Goal: Navigation & Orientation: Find specific page/section

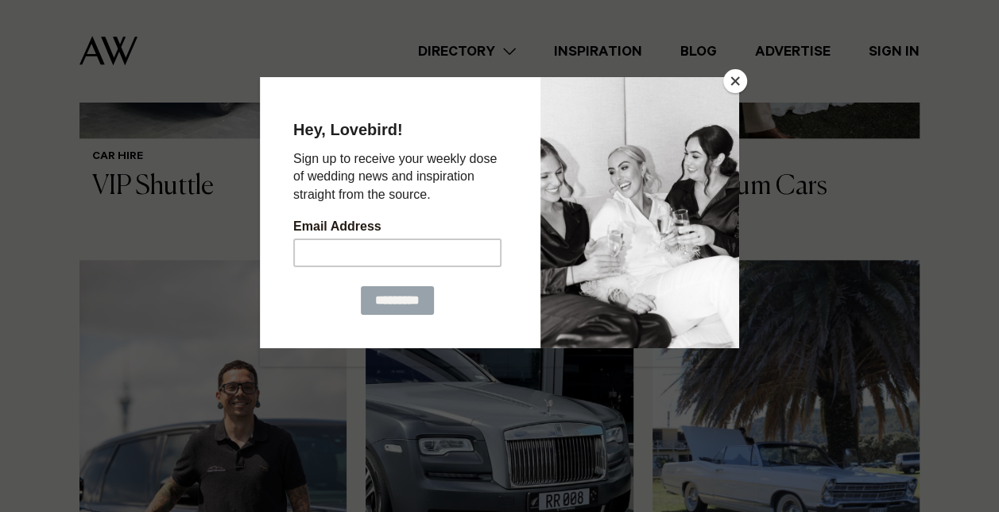
scroll to position [715, 0]
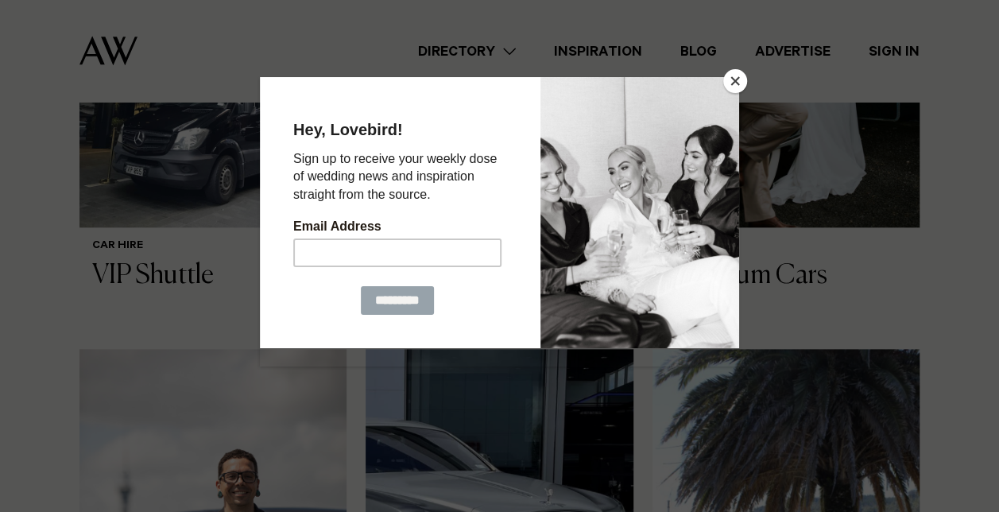
click at [732, 82] on button "Close" at bounding box center [735, 81] width 24 height 24
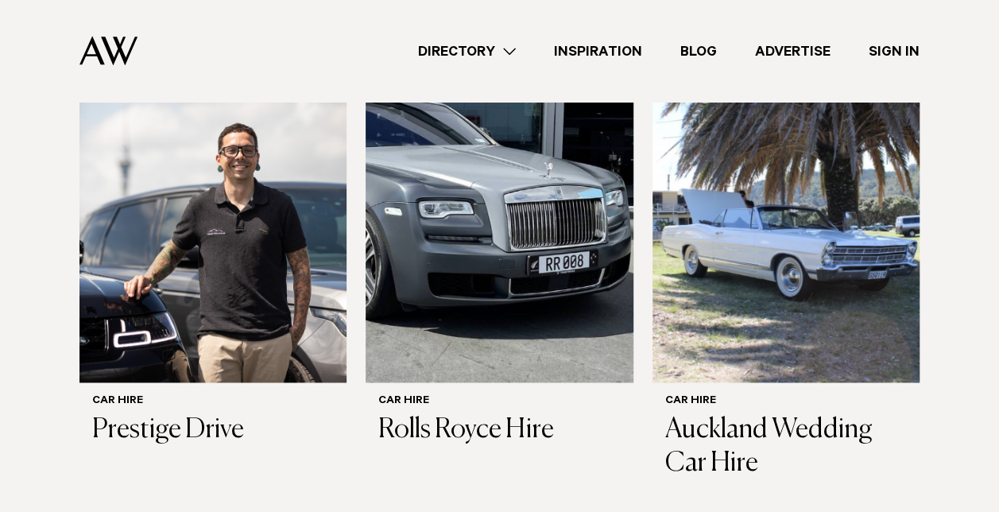
scroll to position [1112, 0]
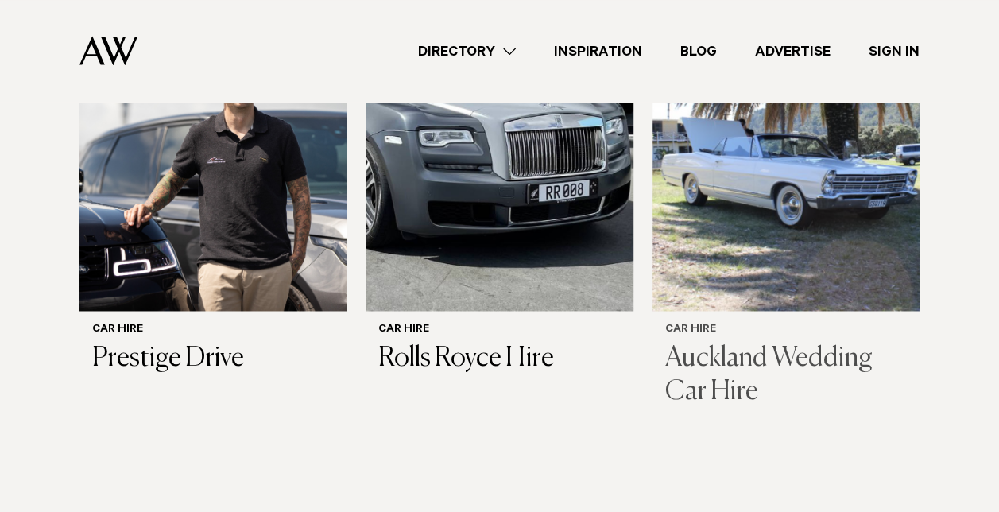
click at [747, 342] on h3 "Auckland Wedding Car Hire" at bounding box center [786, 374] width 242 height 65
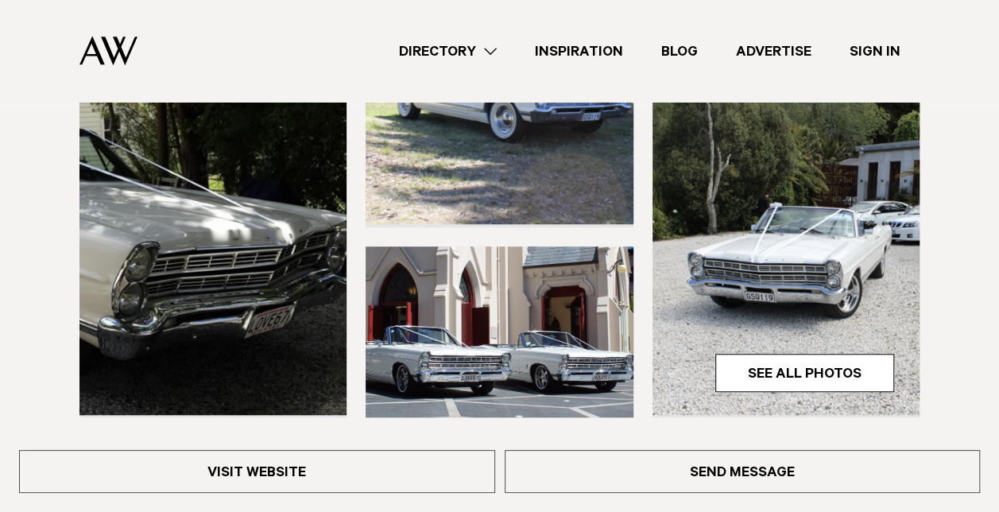
scroll to position [477, 0]
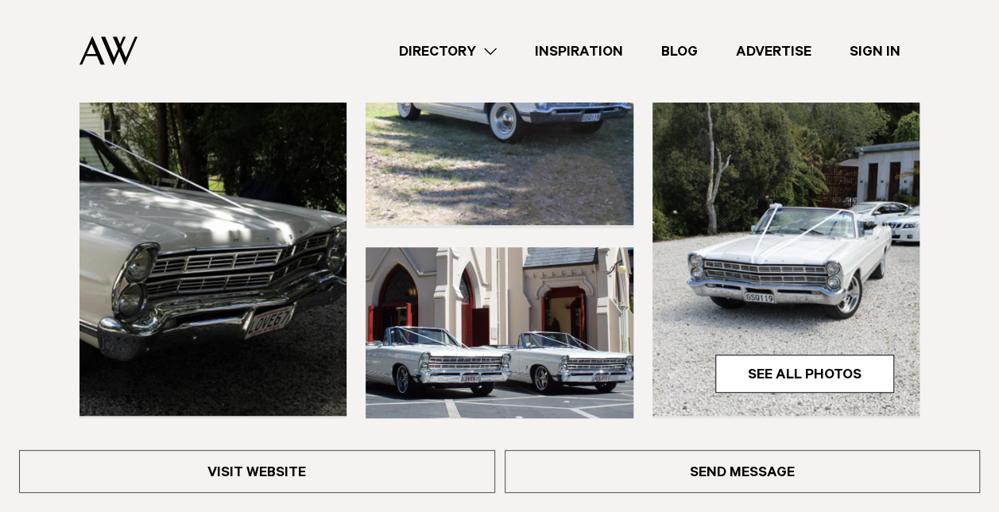
click at [496, 49] on link "Directory" at bounding box center [448, 51] width 136 height 21
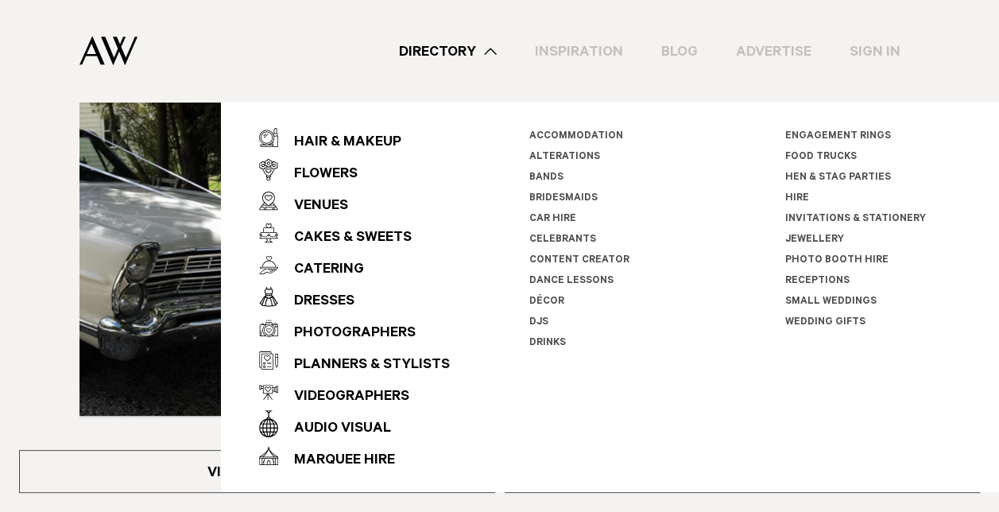
click at [488, 52] on link "Directory" at bounding box center [448, 51] width 136 height 21
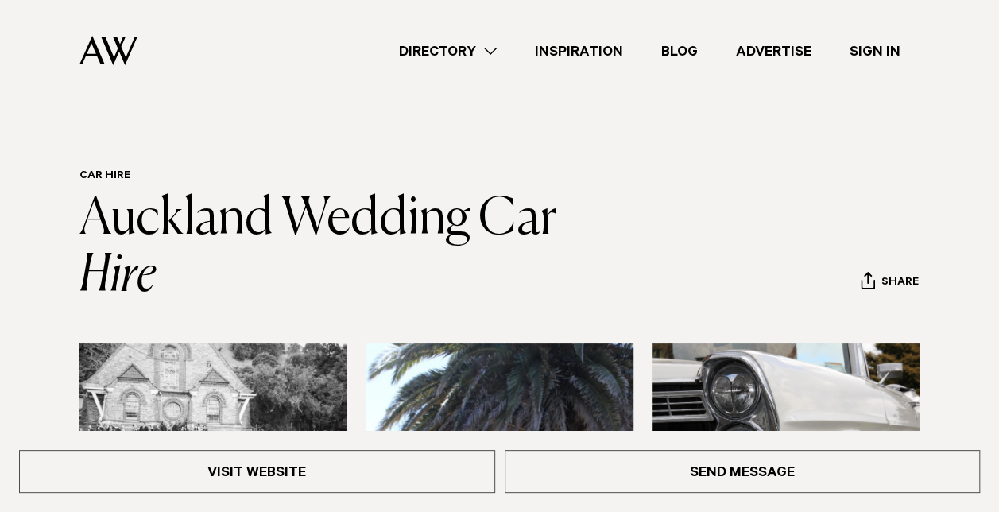
scroll to position [0, 0]
